Goal: Information Seeking & Learning: Learn about a topic

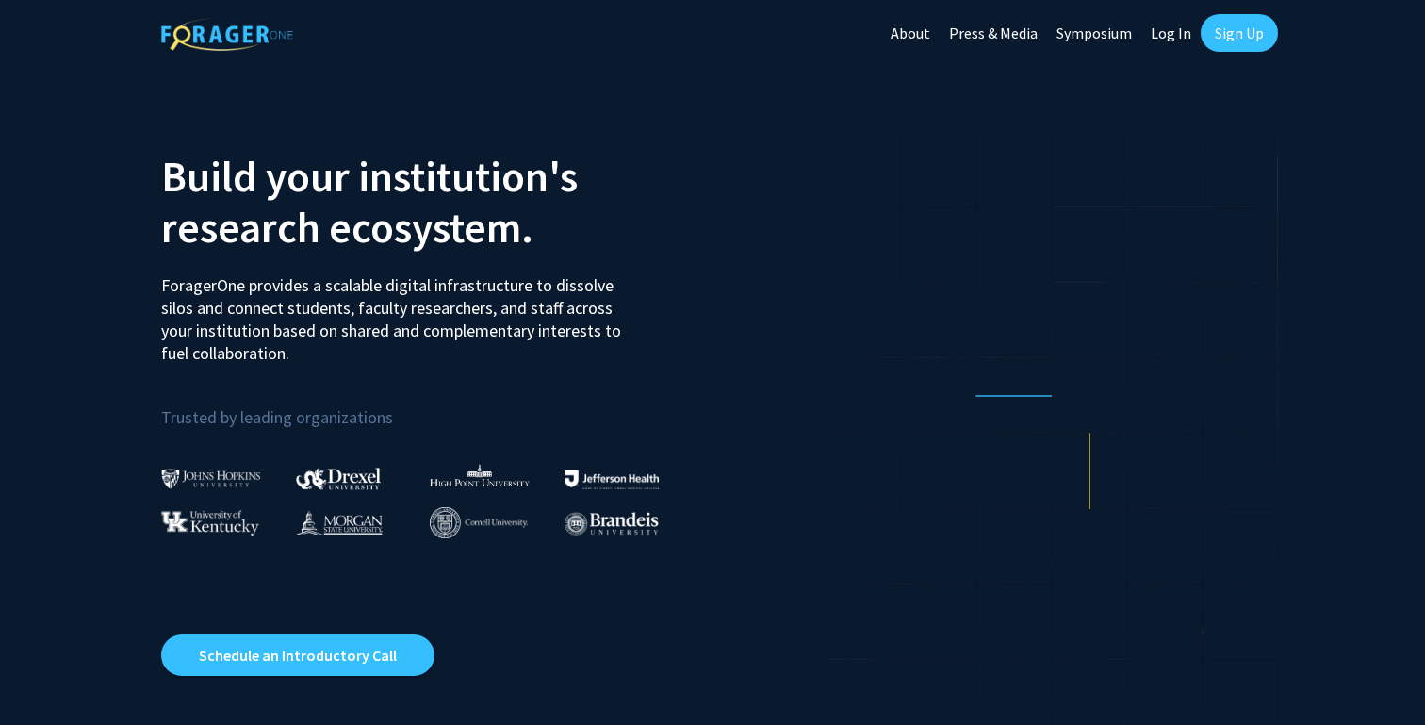
click at [1140, 26] on link "Symposium" at bounding box center [1094, 33] width 94 height 66
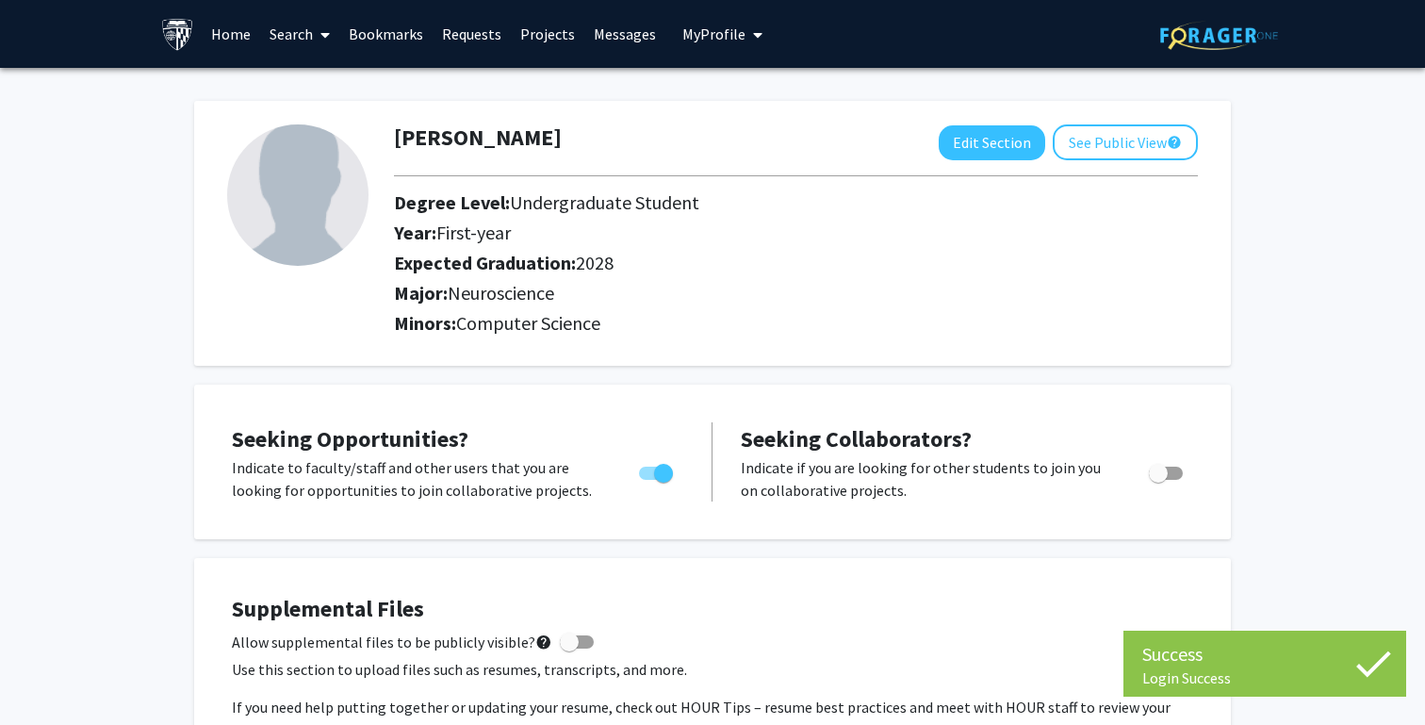
click at [304, 36] on link "Search" at bounding box center [299, 34] width 79 height 66
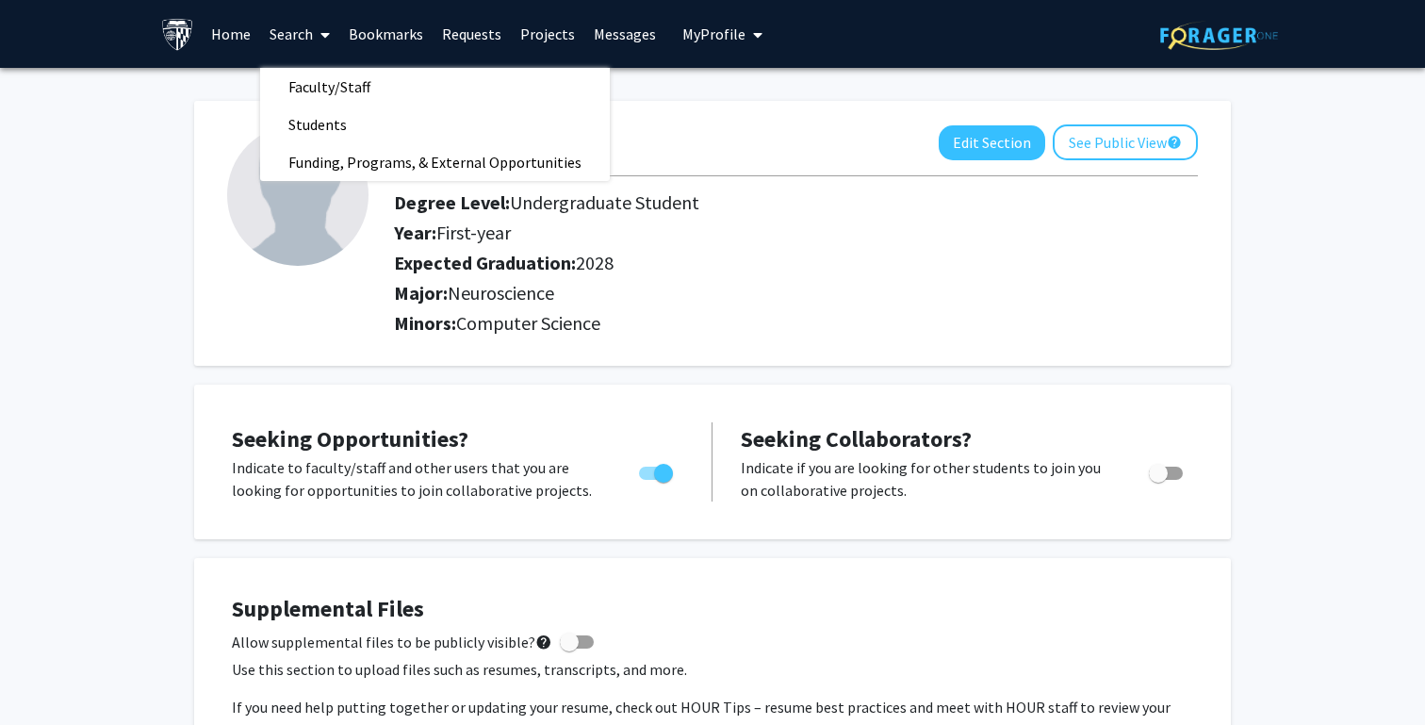
click at [235, 32] on link "Home" at bounding box center [231, 34] width 58 height 66
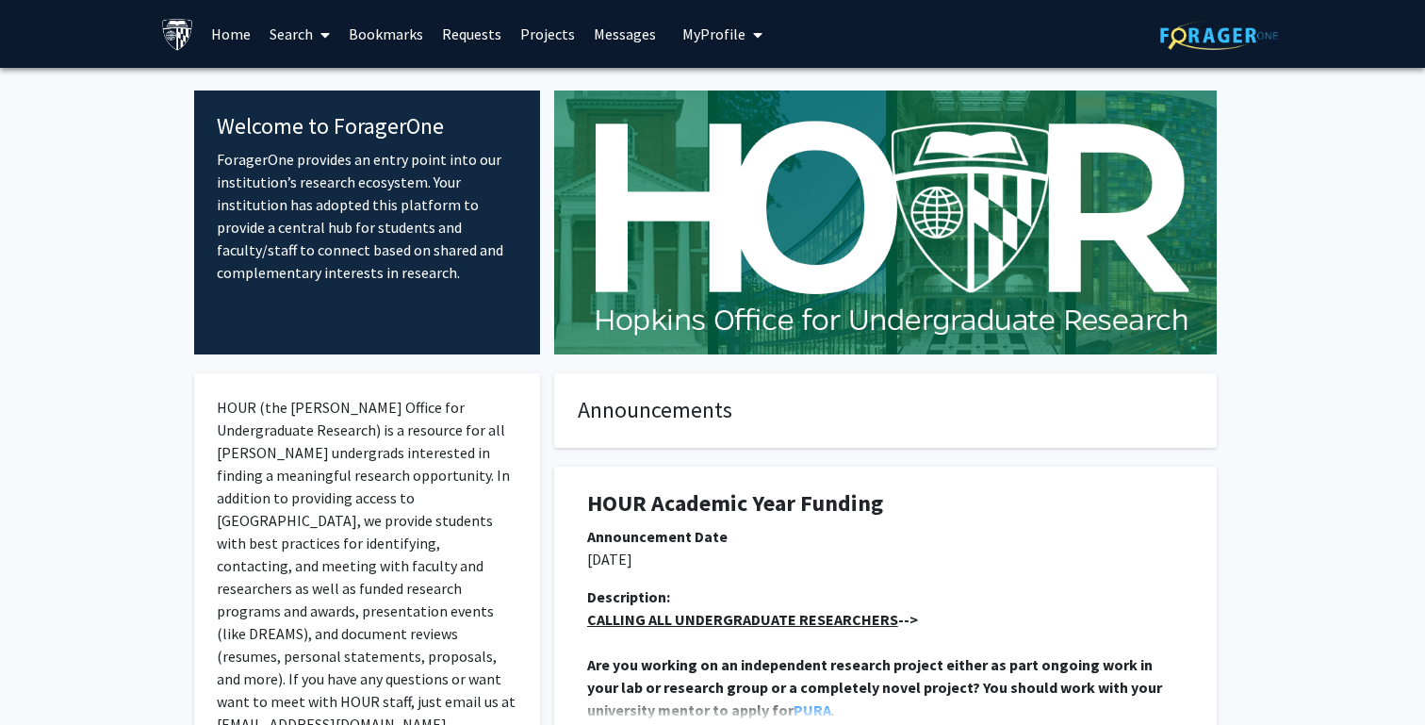
click at [536, 34] on link "Projects" at bounding box center [548, 34] width 74 height 66
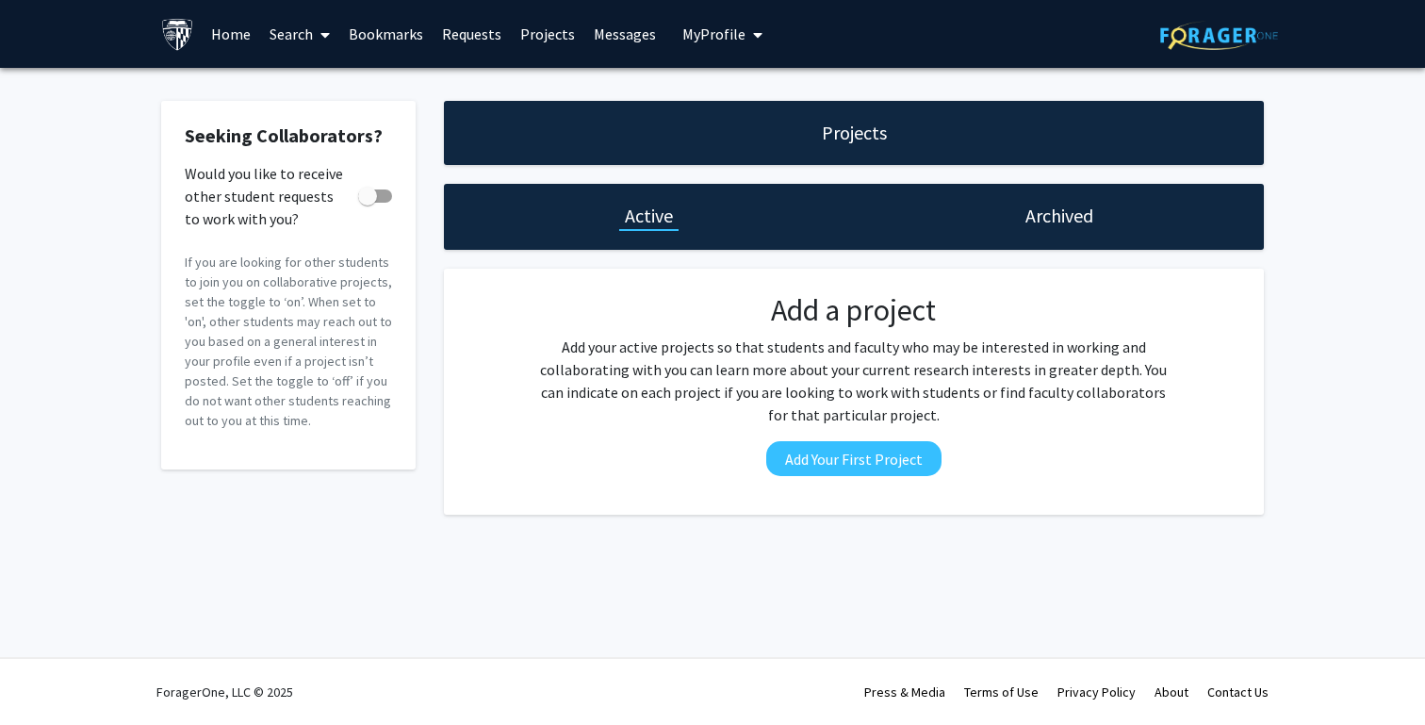
click at [286, 34] on link "Search" at bounding box center [299, 34] width 79 height 66
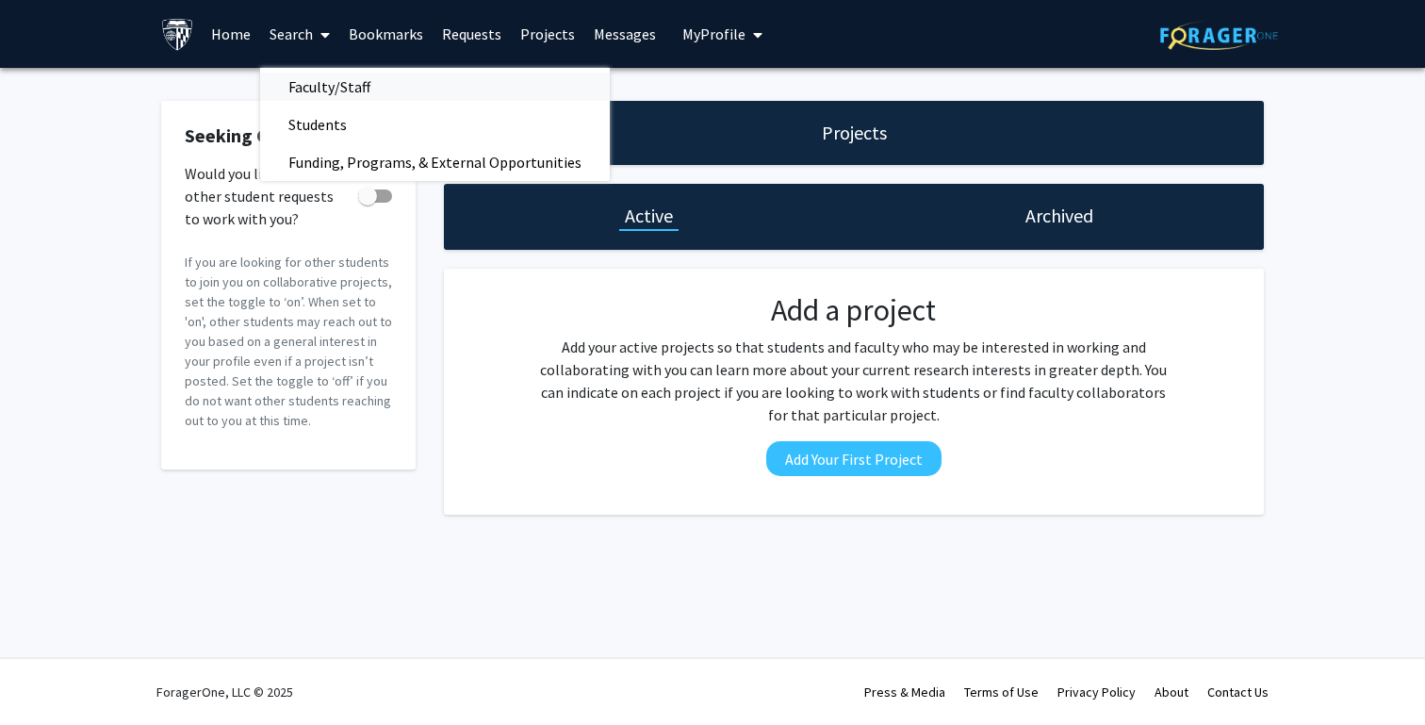
click at [316, 87] on span "Faculty/Staff" at bounding box center [329, 87] width 139 height 38
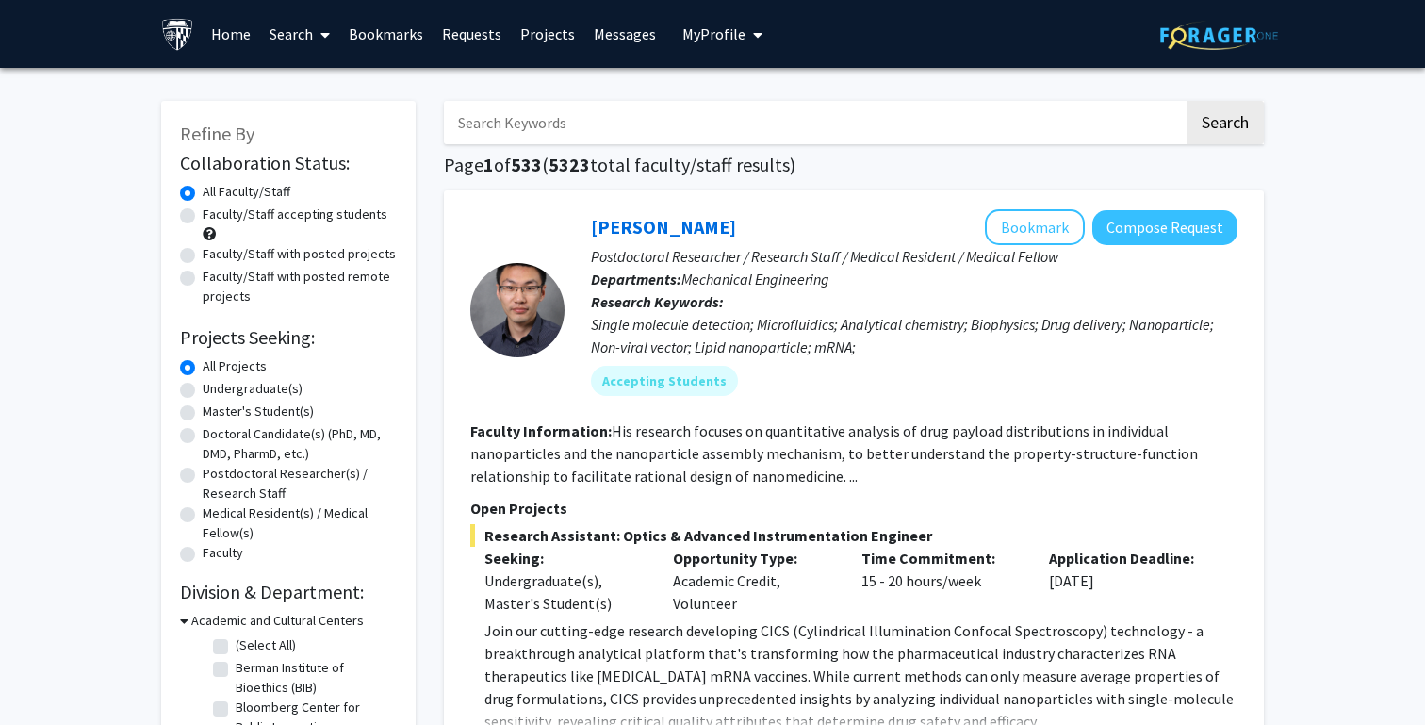
click at [269, 389] on label "Undergraduate(s)" at bounding box center [253, 389] width 100 height 20
click at [215, 389] on input "Undergraduate(s)" at bounding box center [209, 385] width 12 height 12
radio input "true"
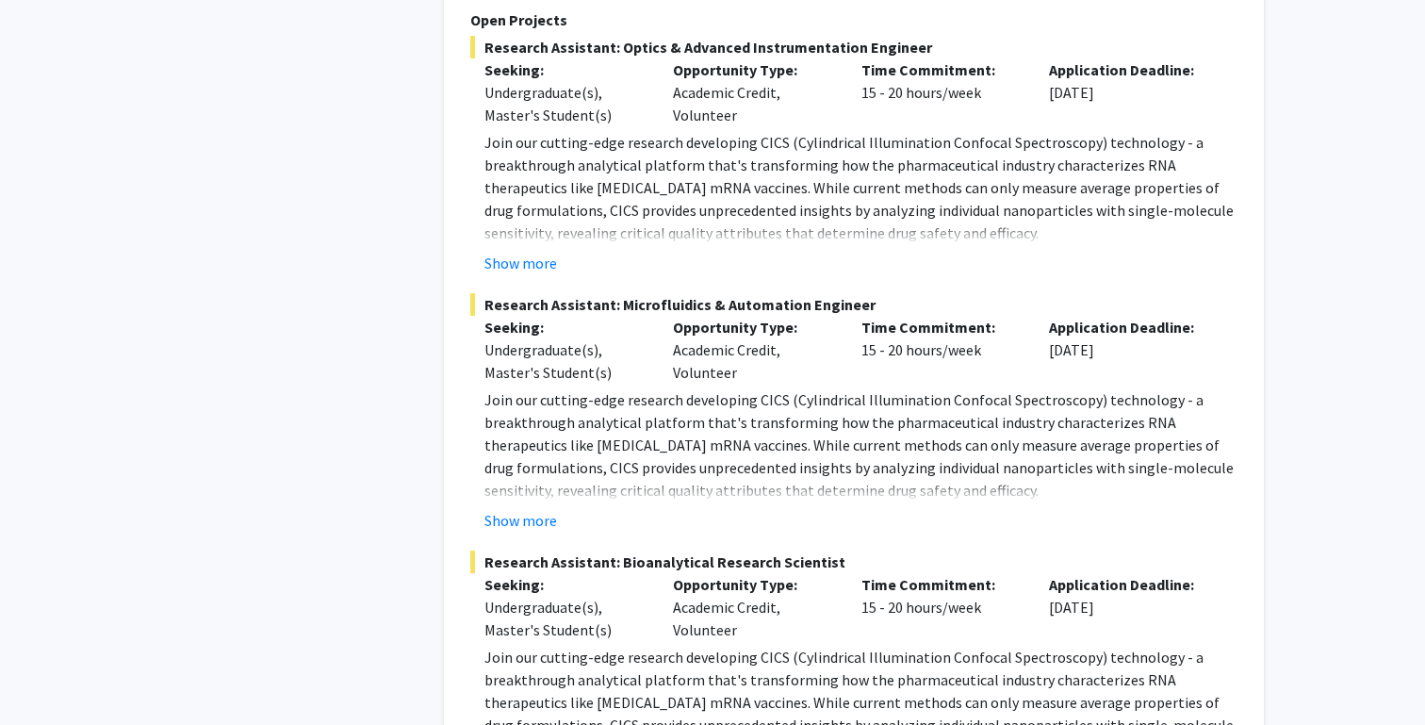
scroll to position [8180, 0]
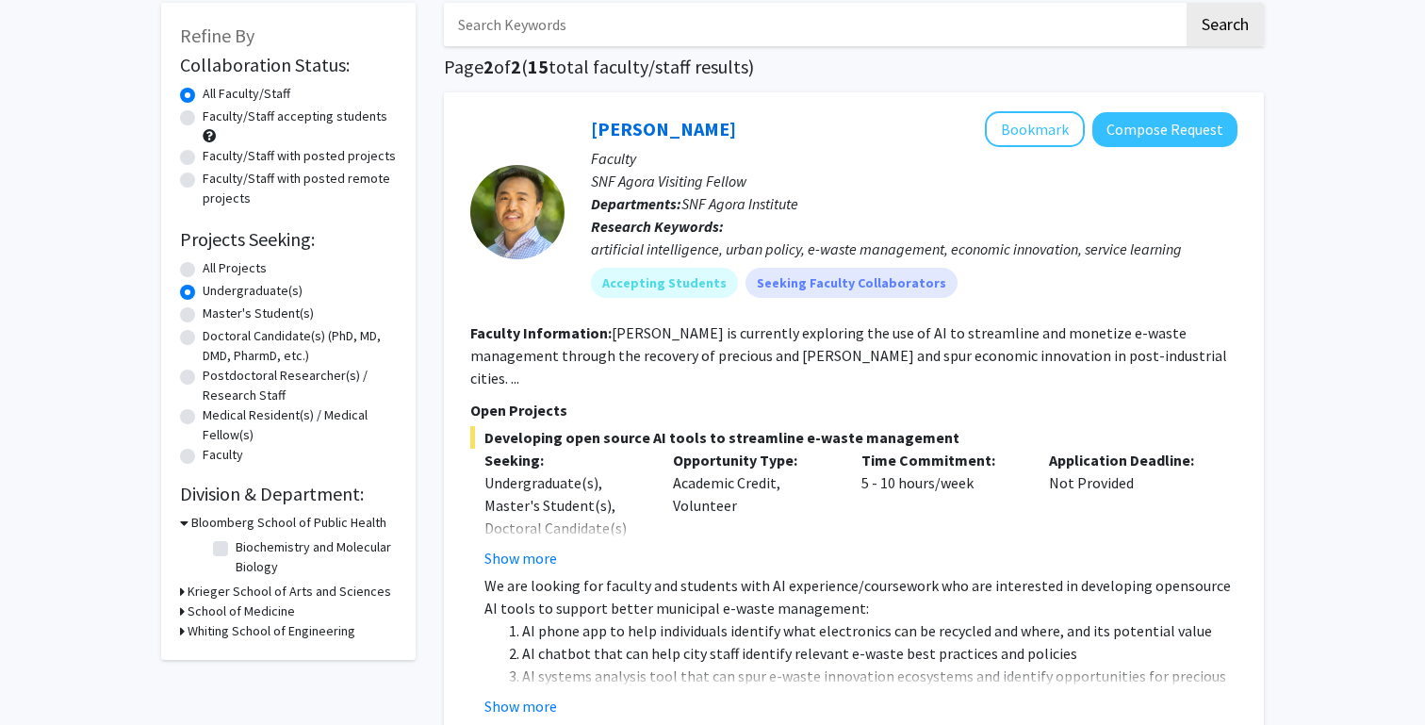
scroll to position [107, 0]
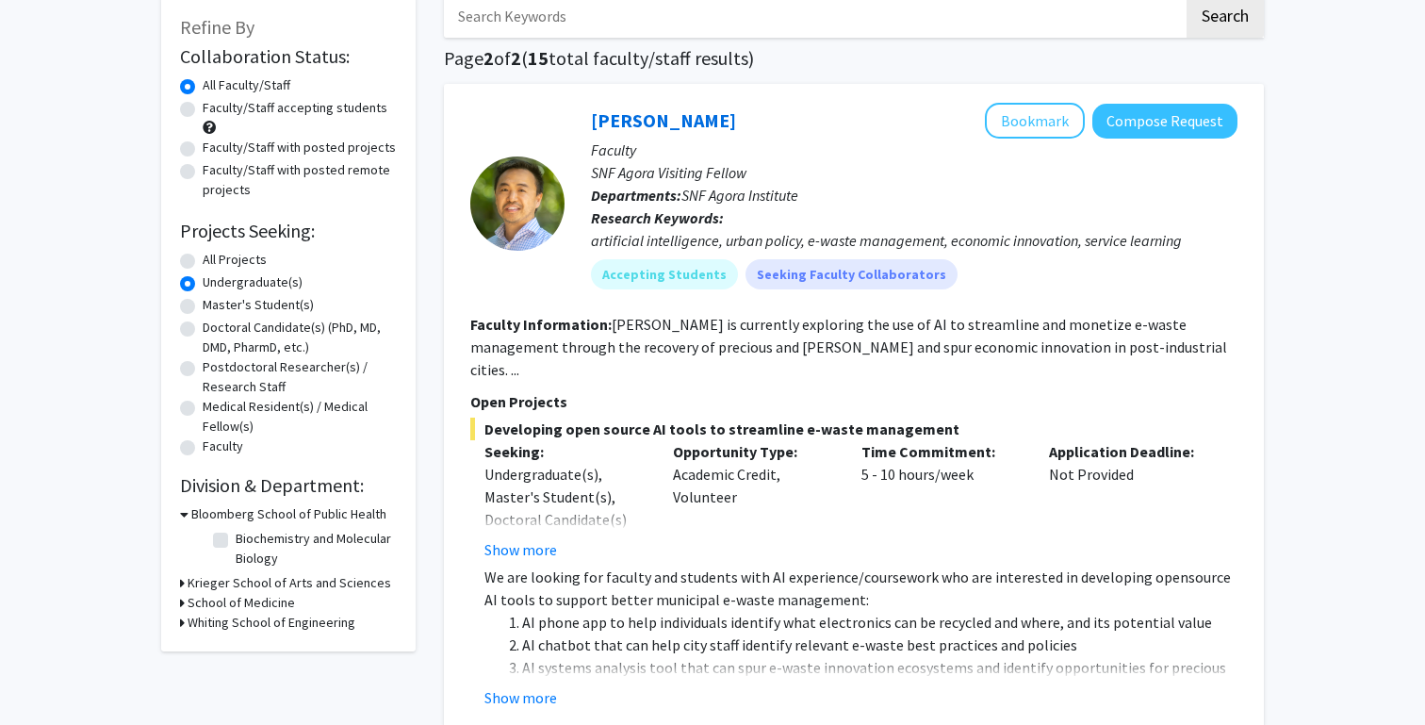
click at [212, 259] on label "All Projects" at bounding box center [235, 260] width 64 height 20
click at [212, 259] on input "All Projects" at bounding box center [209, 256] width 12 height 12
radio input "true"
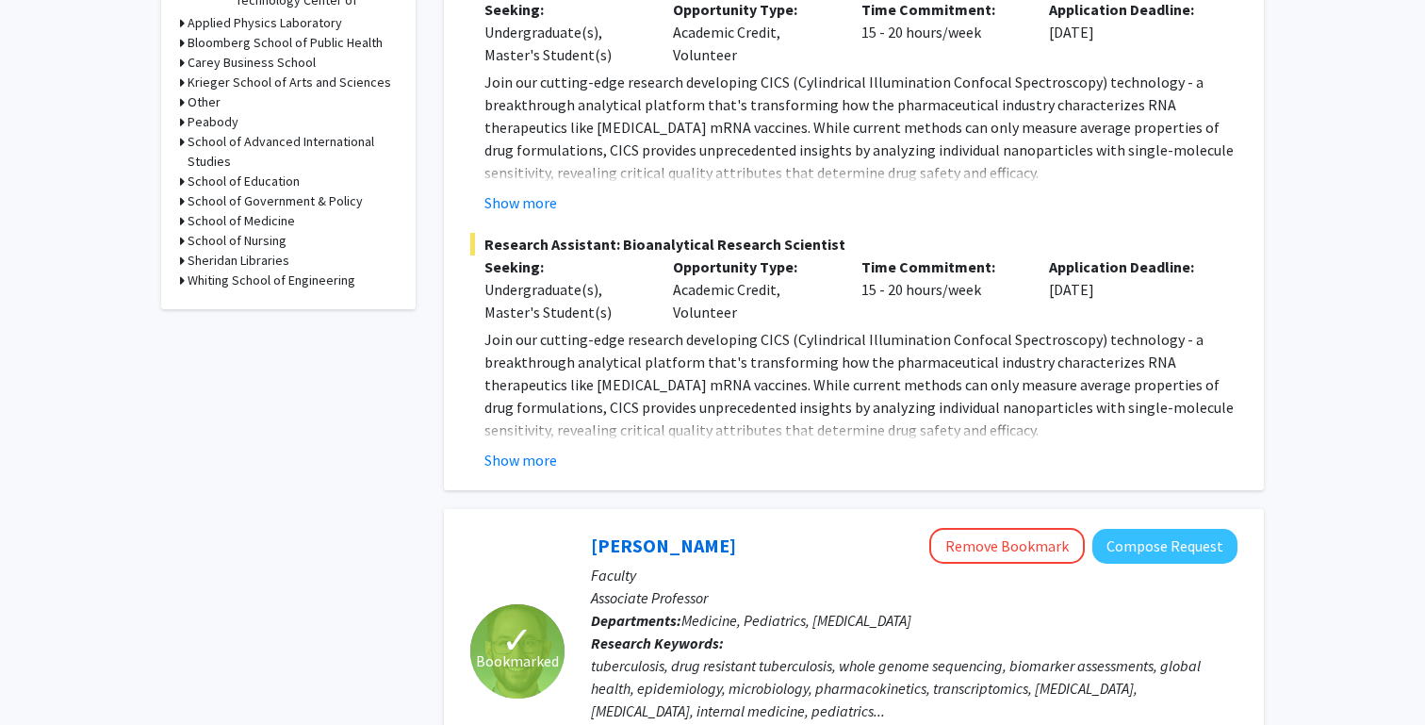
scroll to position [692, 0]
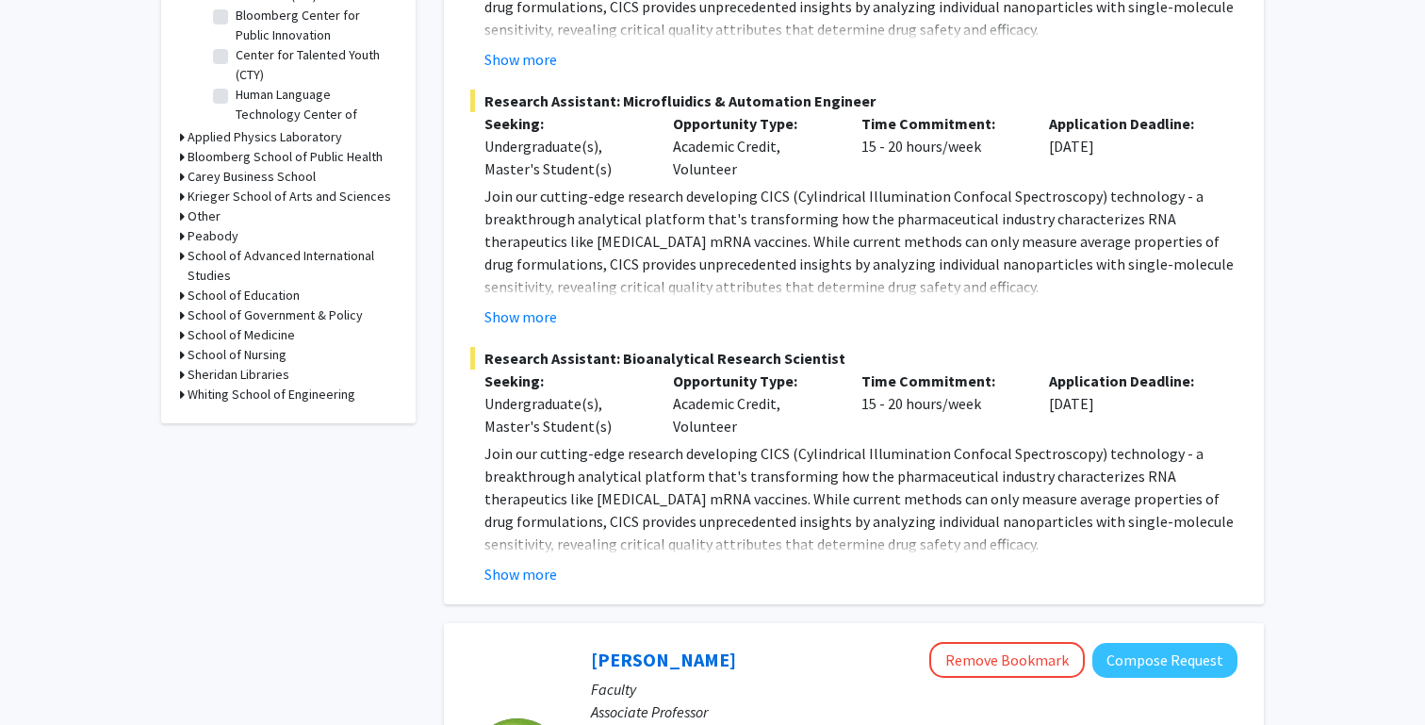
click at [235, 157] on h3 "Bloomberg School of Public Health" at bounding box center [285, 157] width 195 height 20
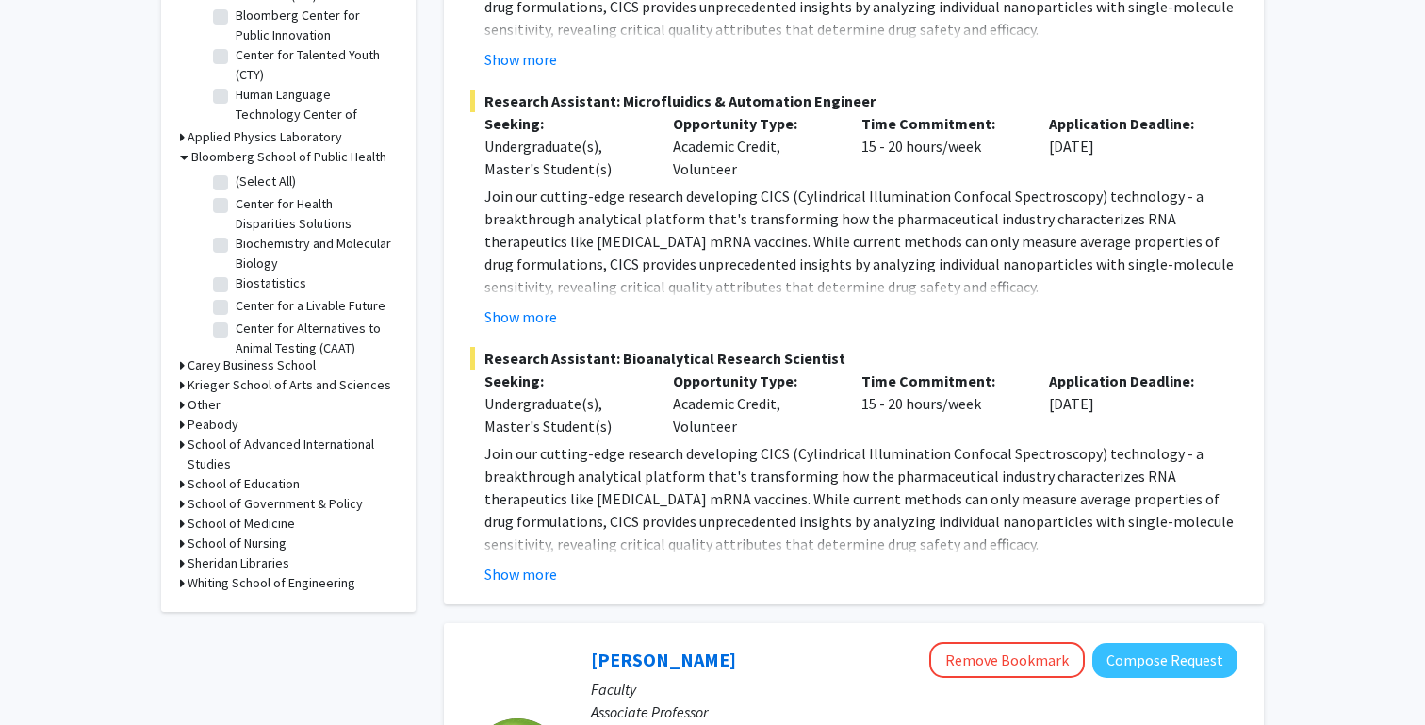
click at [228, 182] on fg-checkbox "(Select All) (Select All)" at bounding box center [302, 183] width 179 height 23
click at [236, 182] on label "(Select All)" at bounding box center [266, 182] width 60 height 20
click at [236, 182] on input "(Select All)" at bounding box center [242, 178] width 12 height 12
checkbox input "true"
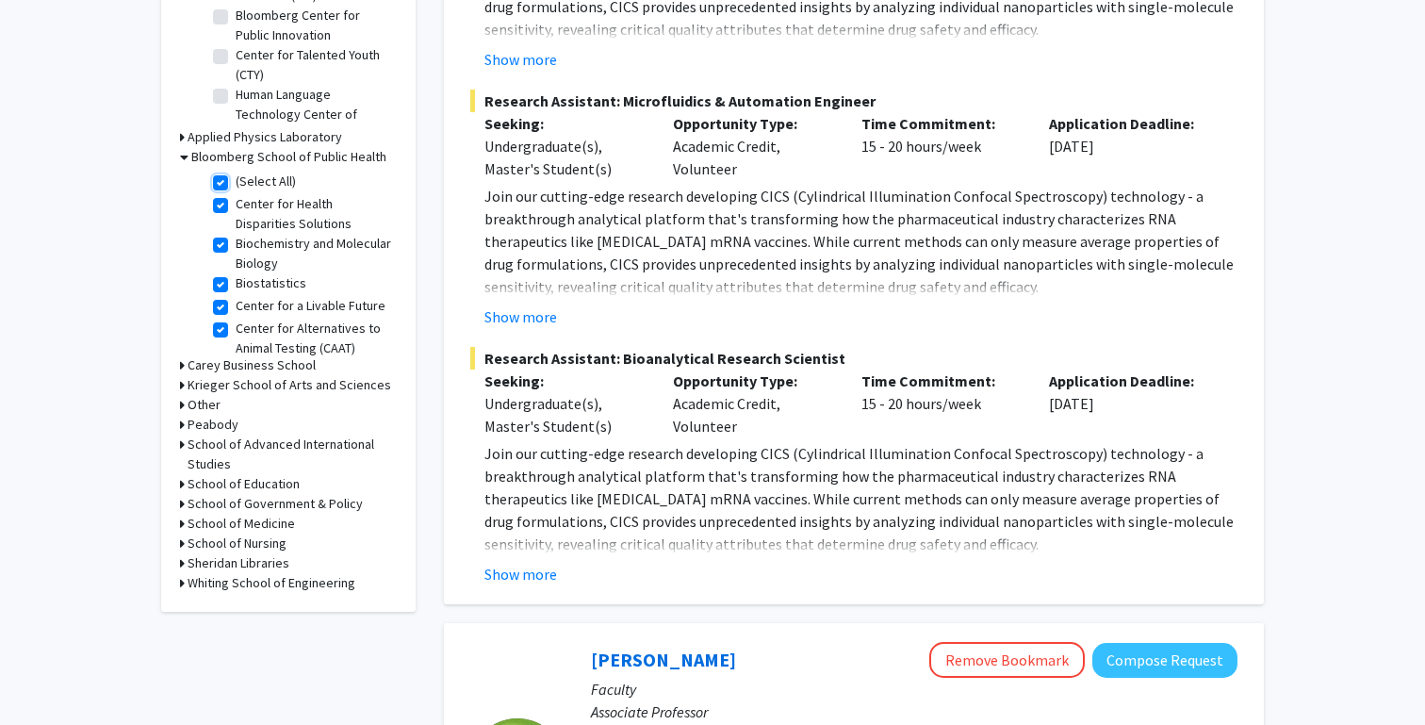
checkbox input "true"
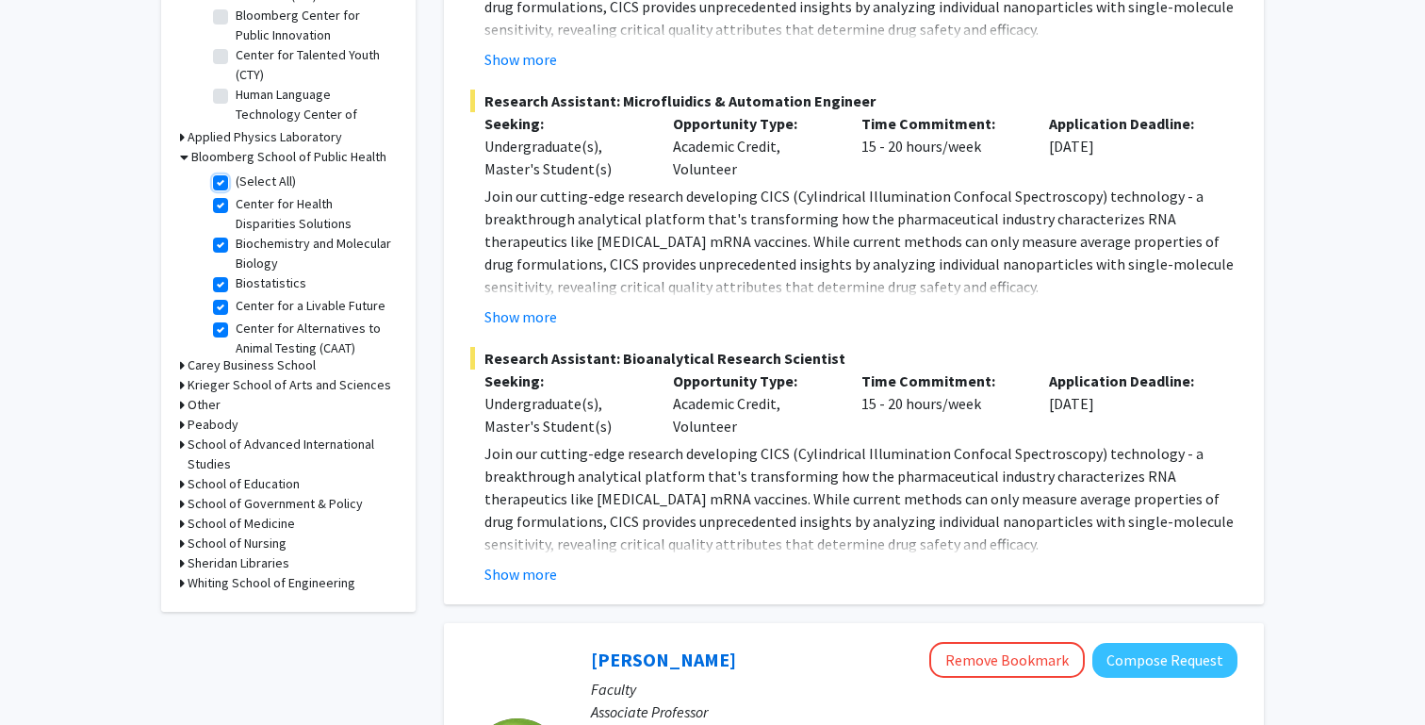
checkbox input "true"
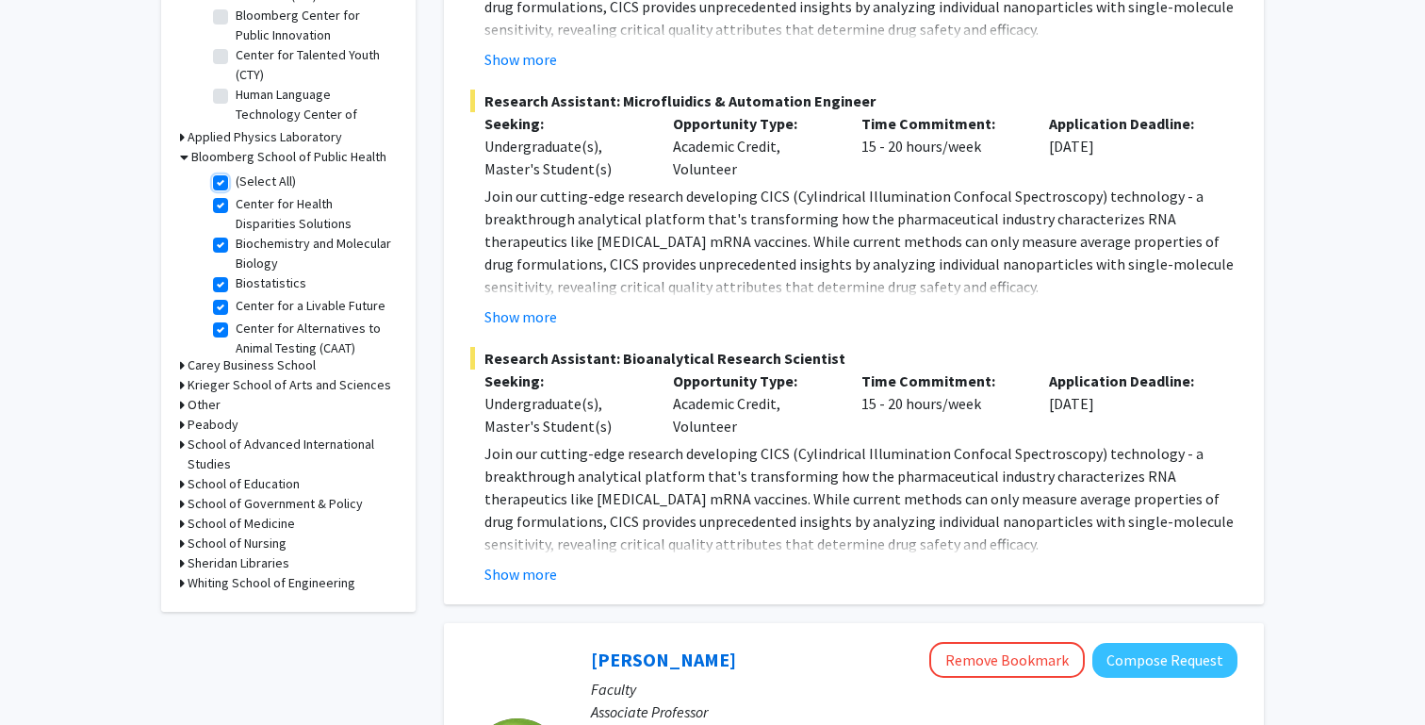
checkbox input "true"
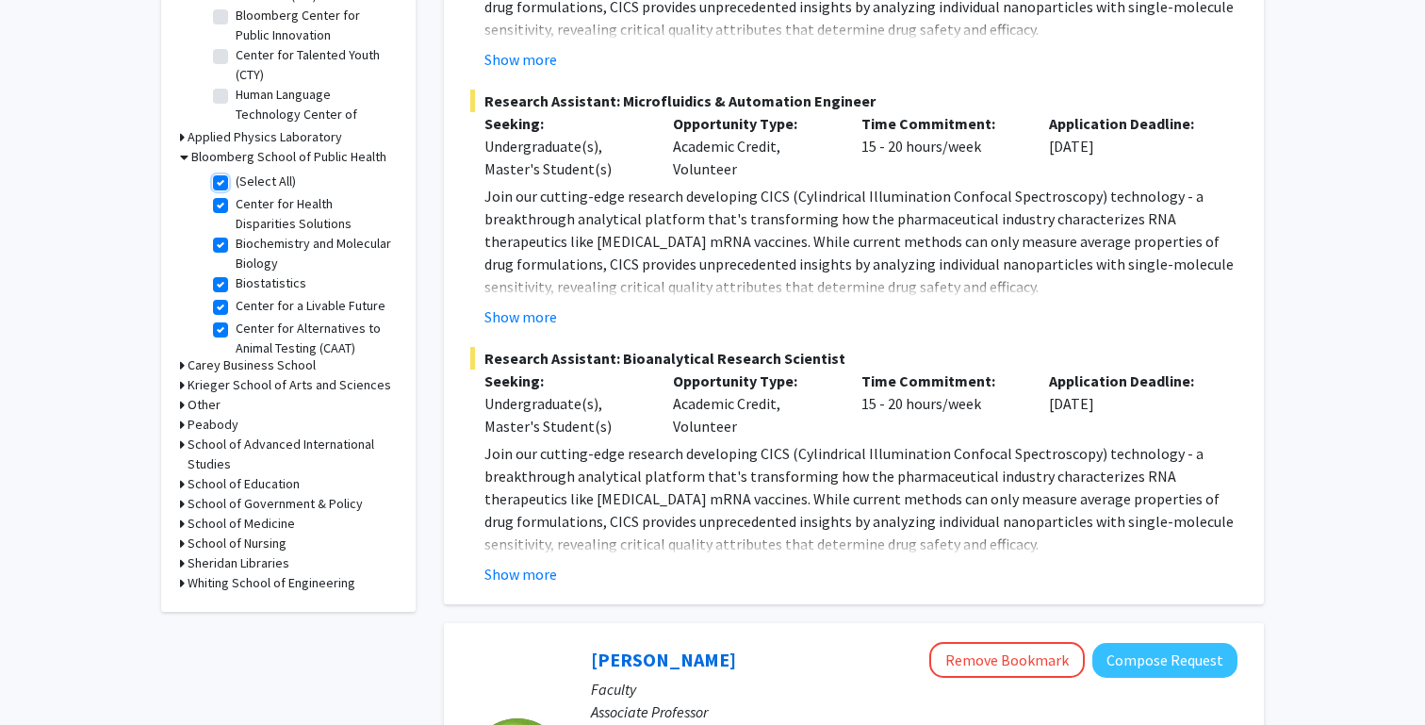
checkbox input "true"
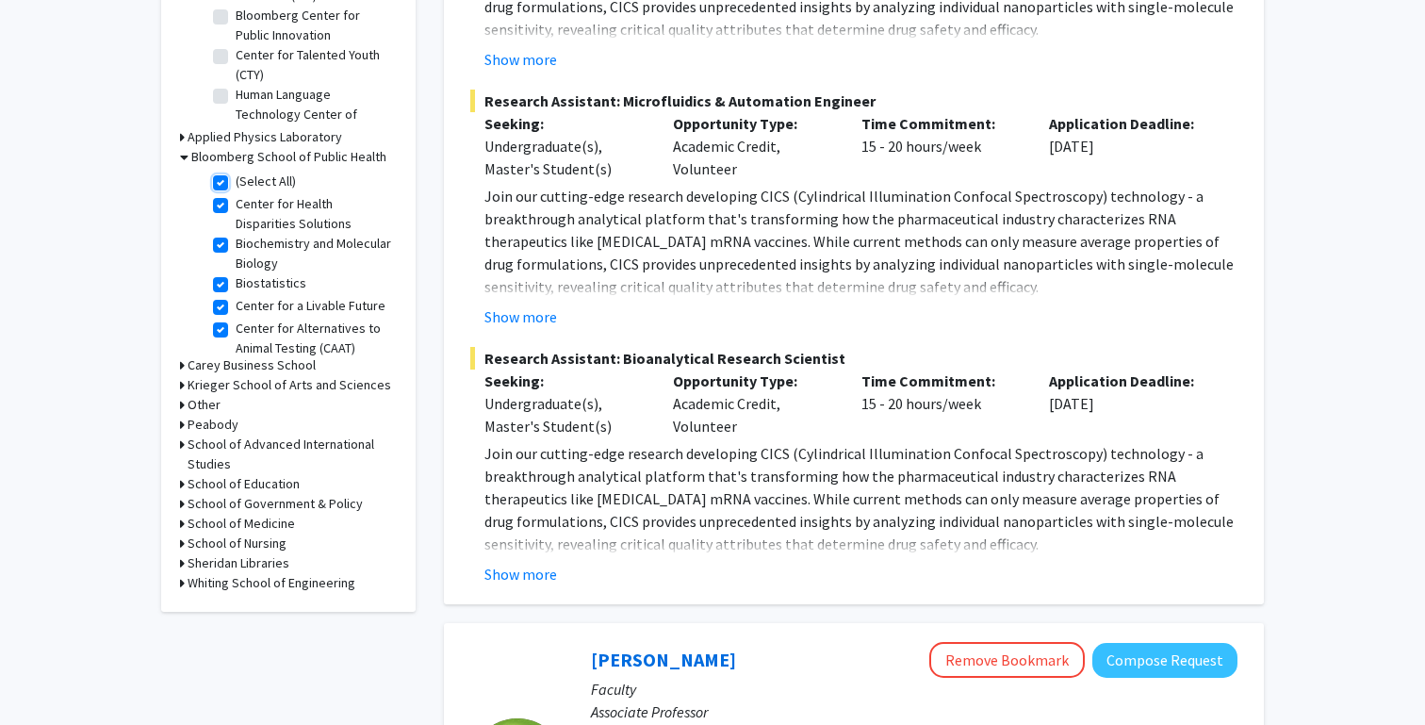
checkbox input "true"
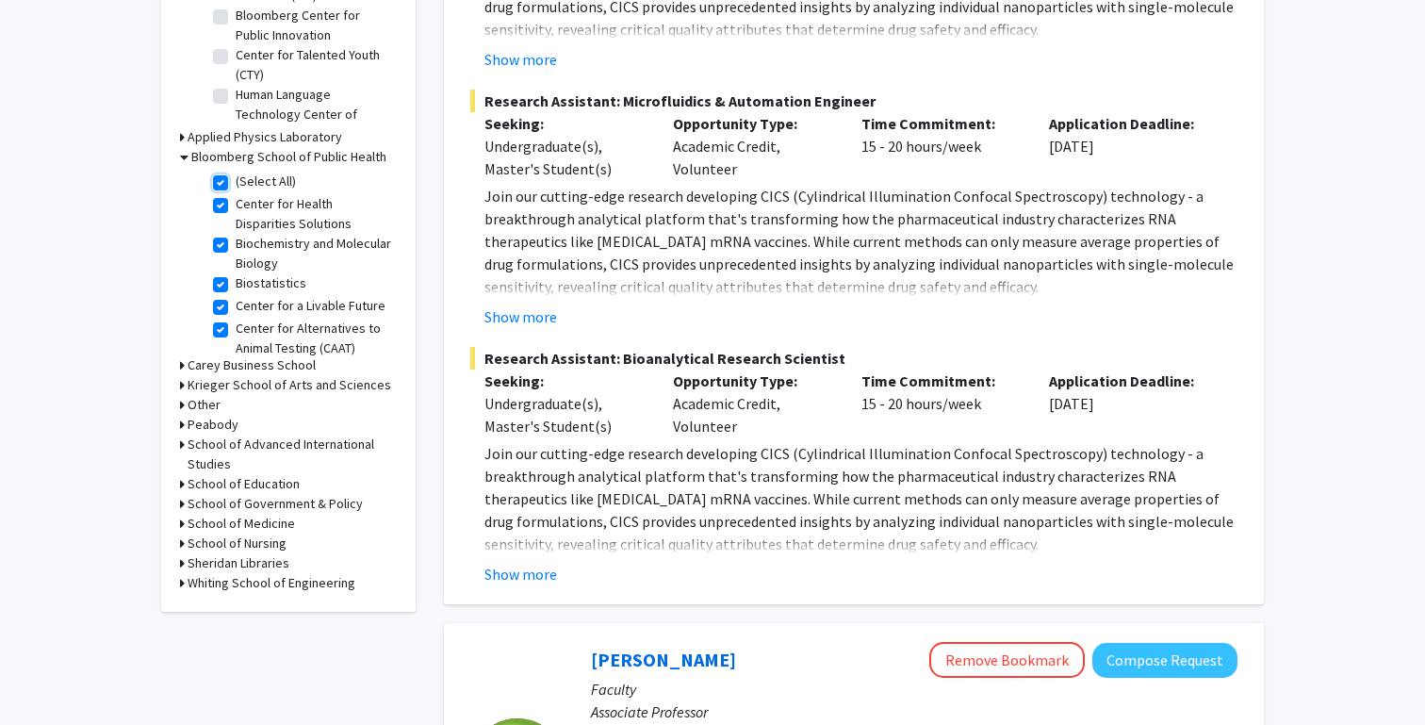
checkbox input "true"
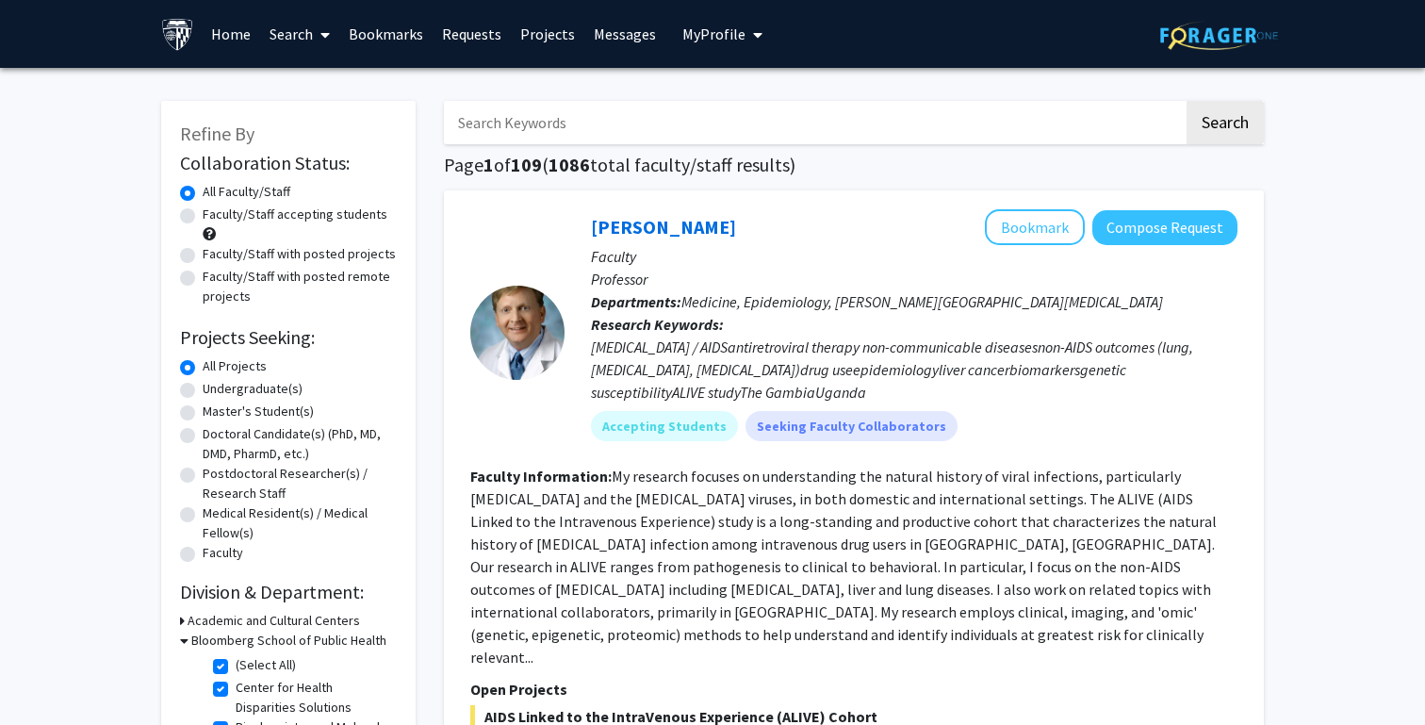
click at [968, 552] on fg-read-more "My research focuses on understanding the natural history of viral infections, p…" at bounding box center [843, 567] width 747 height 200
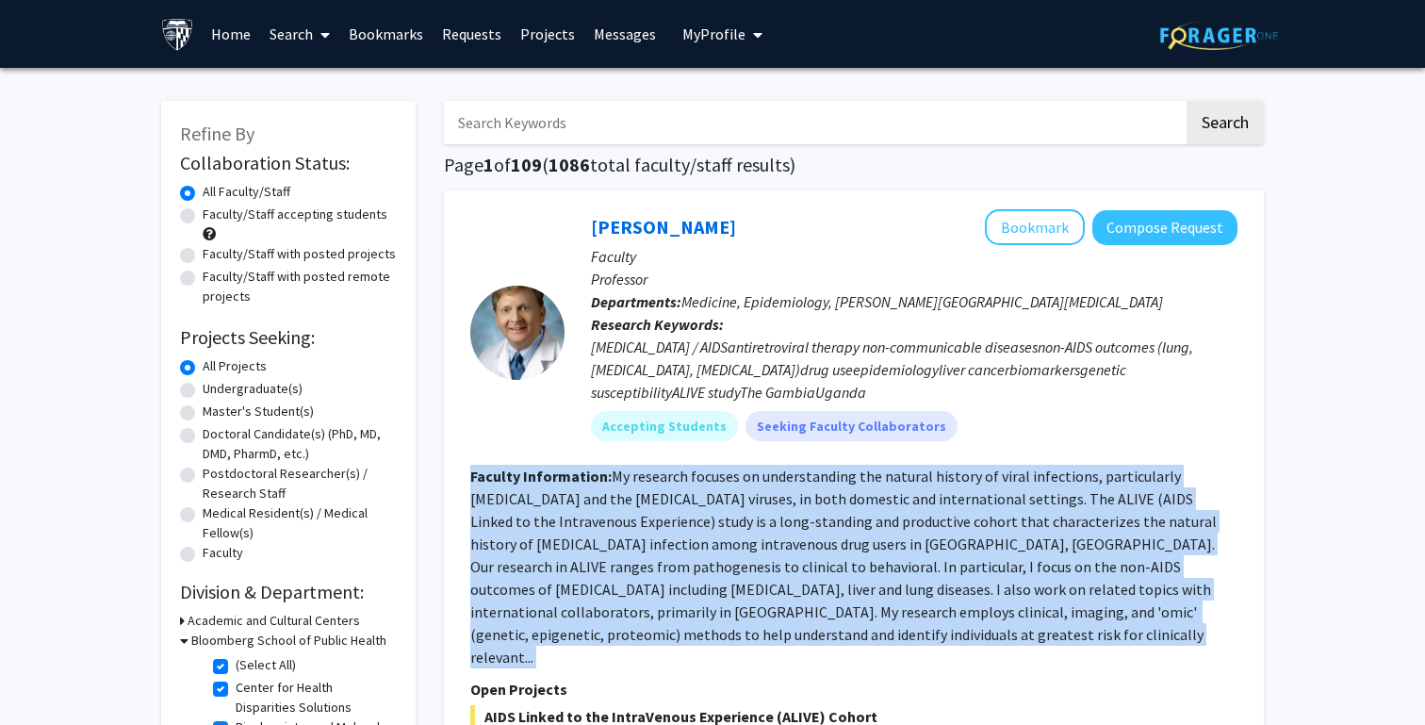
click at [1016, 489] on fg-read-more "My research focuses on understanding the natural history of viral infections, p…" at bounding box center [843, 567] width 747 height 200
